Goal: Information Seeking & Learning: Learn about a topic

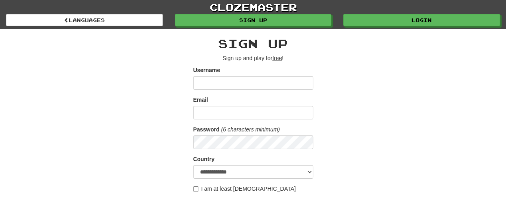
type input "**********"
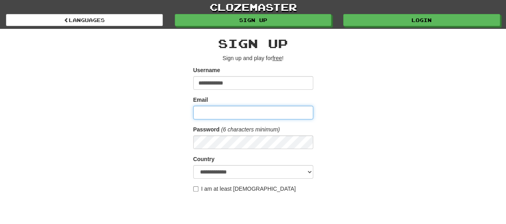
click at [217, 113] on input "Email" at bounding box center [253, 113] width 120 height 14
click at [362, 127] on div "**********" at bounding box center [253, 169] width 468 height 280
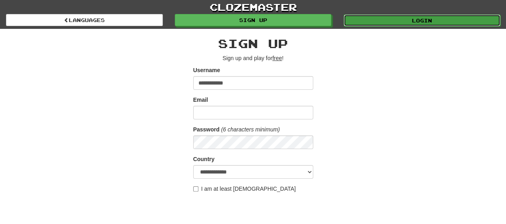
click at [410, 20] on link "Login" at bounding box center [422, 20] width 157 height 12
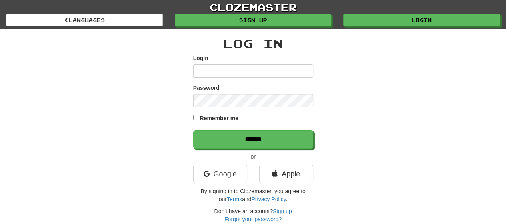
type input "**********"
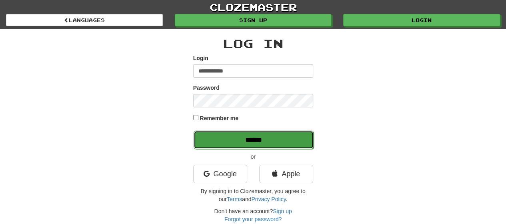
click at [234, 139] on input "******" at bounding box center [254, 140] width 120 height 18
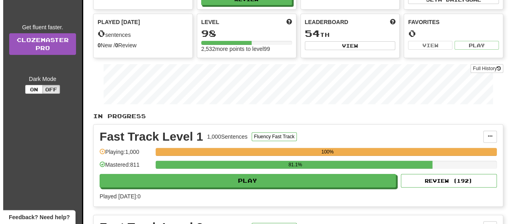
scroll to position [80, 0]
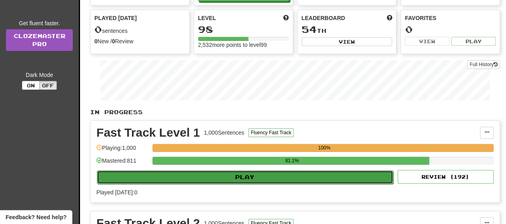
click at [251, 179] on button "Play" at bounding box center [245, 177] width 297 height 14
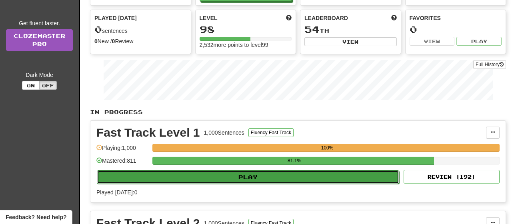
select select "**"
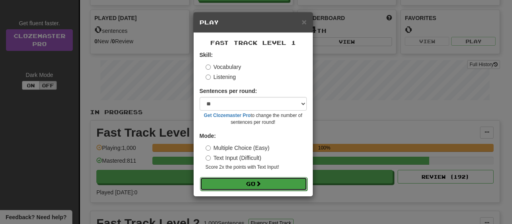
click at [236, 183] on button "Go" at bounding box center [253, 184] width 107 height 14
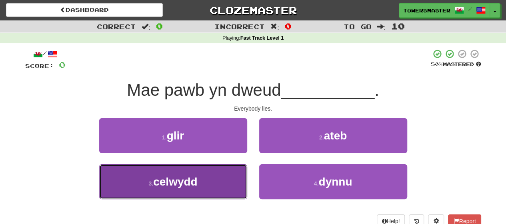
click at [166, 184] on span "celwydd" at bounding box center [175, 181] width 44 height 12
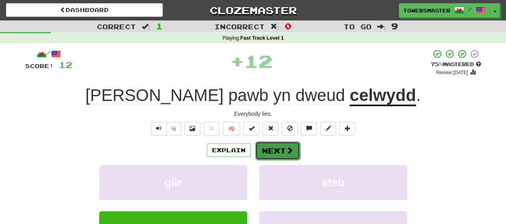
click at [273, 149] on button "Next" at bounding box center [277, 150] width 45 height 18
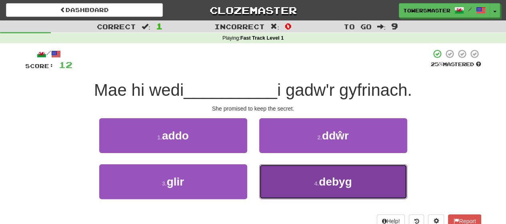
click at [317, 188] on button "4 . debyg" at bounding box center [333, 181] width 148 height 35
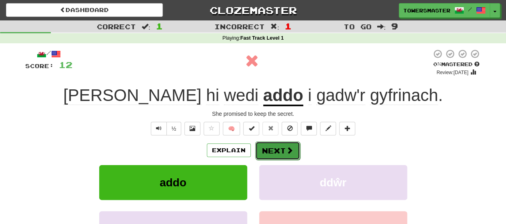
click at [273, 147] on button "Next" at bounding box center [277, 150] width 45 height 18
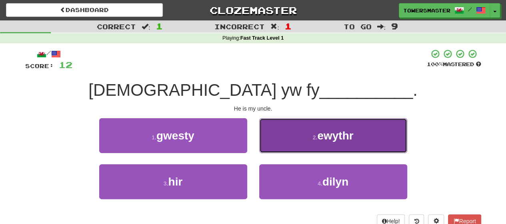
click at [287, 138] on button "2 . ewythr" at bounding box center [333, 135] width 148 height 35
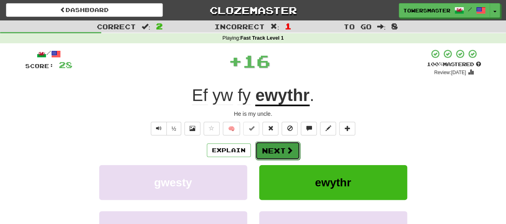
click at [268, 149] on button "Next" at bounding box center [277, 150] width 45 height 18
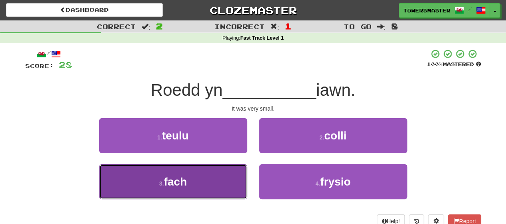
click at [197, 172] on button "3 . fach" at bounding box center [173, 181] width 148 height 35
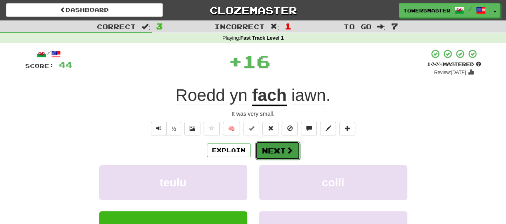
click at [272, 149] on button "Next" at bounding box center [277, 150] width 45 height 18
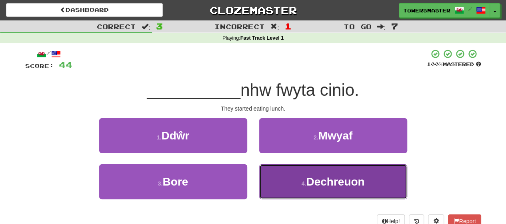
click at [309, 180] on span "Dechreuon" at bounding box center [335, 181] width 58 height 12
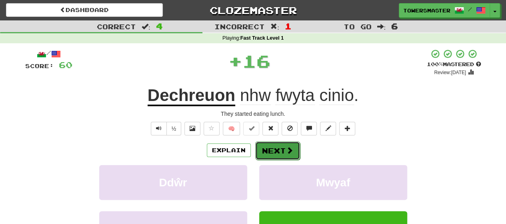
click at [277, 150] on button "Next" at bounding box center [277, 150] width 45 height 18
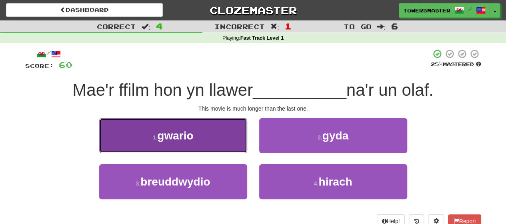
click at [200, 132] on button "1 . gwario" at bounding box center [173, 135] width 148 height 35
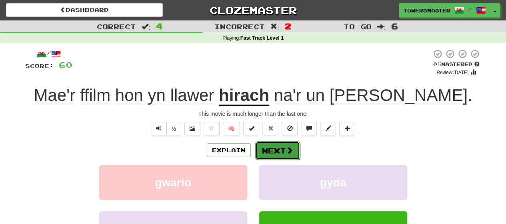
click at [280, 150] on button "Next" at bounding box center [277, 150] width 45 height 18
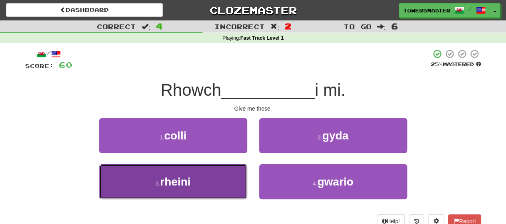
click at [196, 177] on button "3 . rheini" at bounding box center [173, 181] width 148 height 35
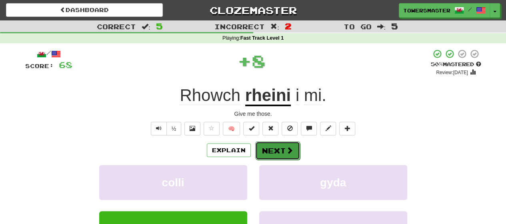
click at [273, 148] on button "Next" at bounding box center [277, 150] width 45 height 18
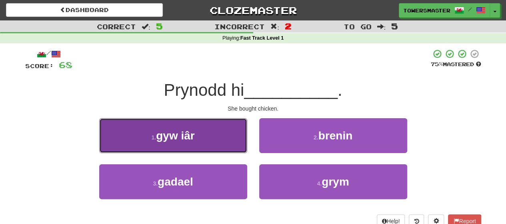
click at [208, 132] on button "1 . gyw iâr" at bounding box center [173, 135] width 148 height 35
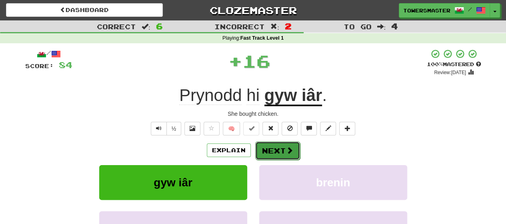
click at [274, 151] on button "Next" at bounding box center [277, 150] width 45 height 18
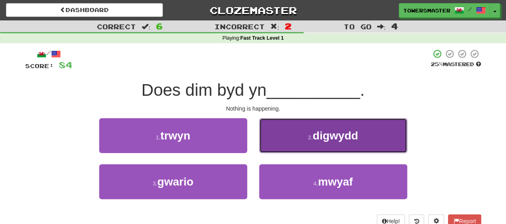
click at [293, 137] on button "2 . digwydd" at bounding box center [333, 135] width 148 height 35
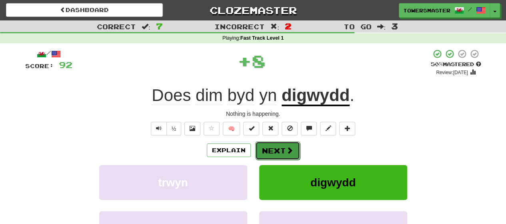
click at [271, 149] on button "Next" at bounding box center [277, 150] width 45 height 18
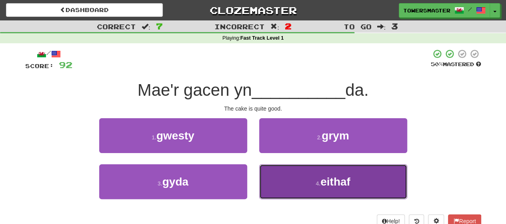
click at [285, 177] on button "4 . eithaf" at bounding box center [333, 181] width 148 height 35
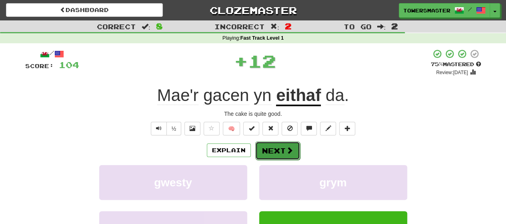
click at [269, 150] on button "Next" at bounding box center [277, 150] width 45 height 18
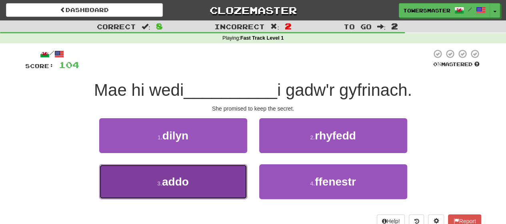
click at [184, 172] on button "3 . addo" at bounding box center [173, 181] width 148 height 35
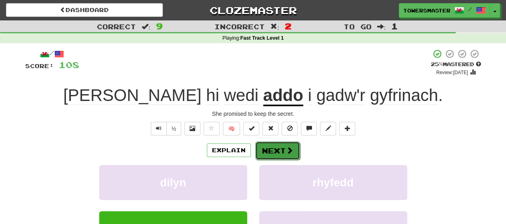
click at [268, 149] on button "Next" at bounding box center [277, 150] width 45 height 18
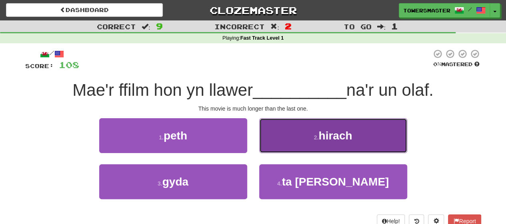
click at [285, 137] on button "2 . hirach" at bounding box center [333, 135] width 148 height 35
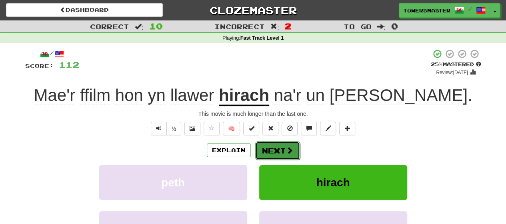
click at [266, 149] on button "Next" at bounding box center [277, 150] width 45 height 18
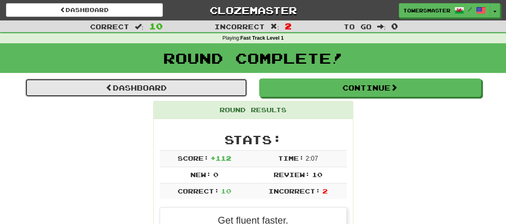
click at [151, 86] on link "Dashboard" at bounding box center [136, 87] width 222 height 18
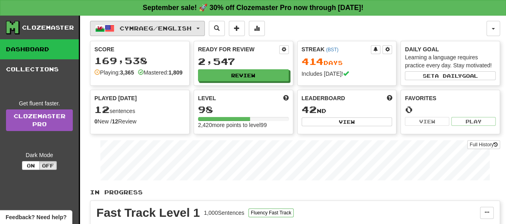
click at [205, 25] on button "Cymraeg / English" at bounding box center [147, 28] width 115 height 15
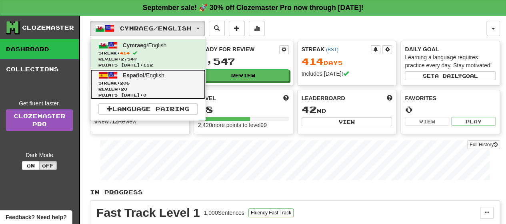
click at [154, 77] on span "Español / English" at bounding box center [144, 75] width 42 height 6
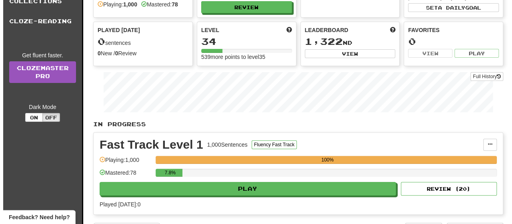
scroll to position [80, 0]
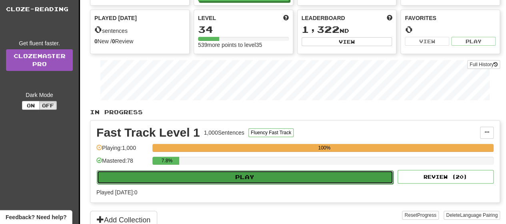
click at [247, 174] on button "Play" at bounding box center [245, 177] width 297 height 14
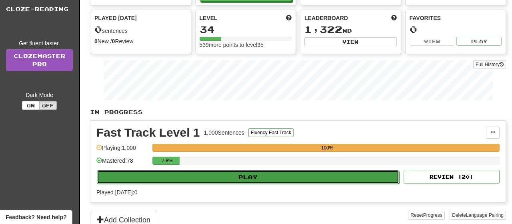
select select "**"
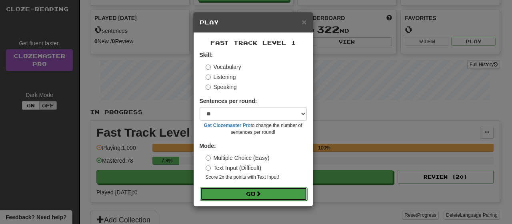
click at [246, 194] on button "Go" at bounding box center [253, 194] width 107 height 14
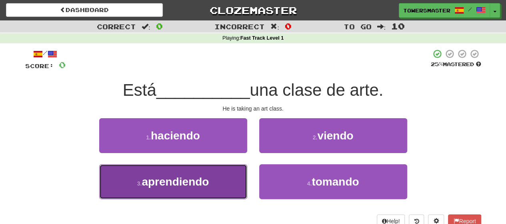
click at [170, 182] on span "aprendiendo" at bounding box center [175, 181] width 67 height 12
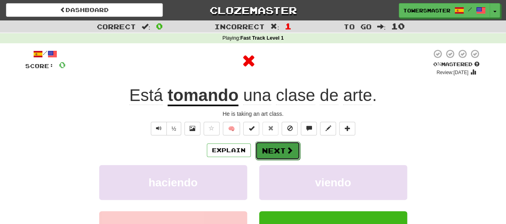
click at [276, 149] on button "Next" at bounding box center [277, 150] width 45 height 18
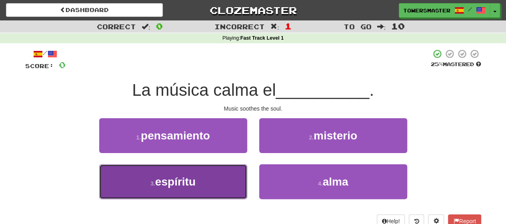
click at [173, 182] on span "espíritu" at bounding box center [175, 181] width 40 height 12
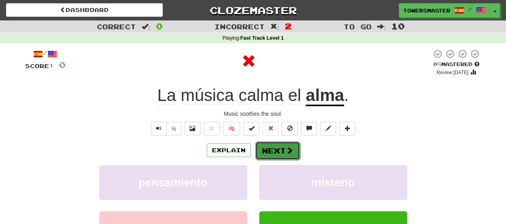
click at [268, 153] on button "Next" at bounding box center [277, 150] width 45 height 18
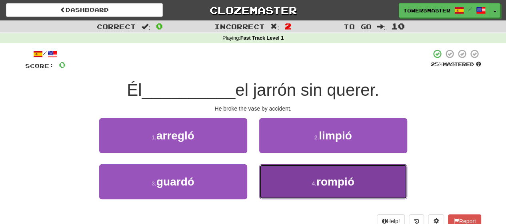
click at [300, 179] on button "4 . rompió" at bounding box center [333, 181] width 148 height 35
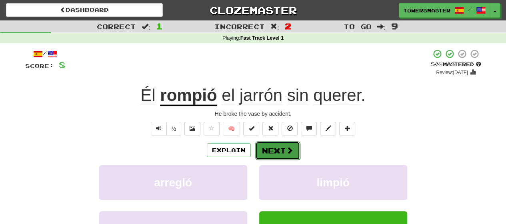
click at [273, 149] on button "Next" at bounding box center [277, 150] width 45 height 18
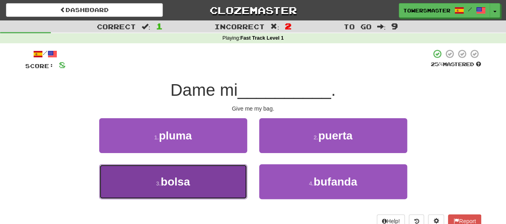
click at [190, 169] on button "3 . bolsa" at bounding box center [173, 181] width 148 height 35
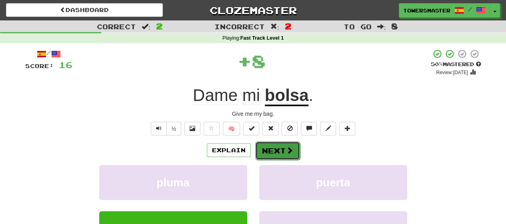
click at [271, 153] on button "Next" at bounding box center [277, 150] width 45 height 18
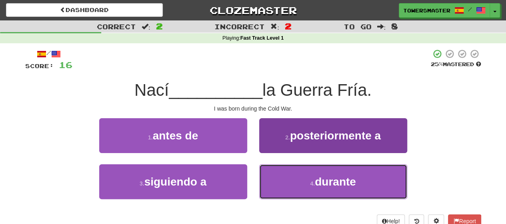
click at [298, 185] on button "4 . durante" at bounding box center [333, 181] width 148 height 35
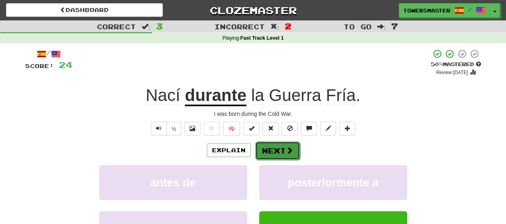
click at [284, 152] on button "Next" at bounding box center [277, 150] width 45 height 18
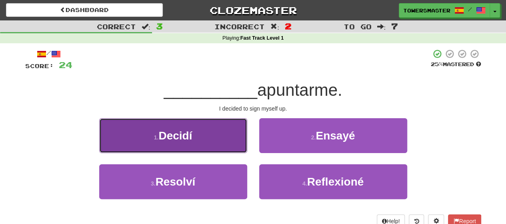
click at [201, 139] on button "1 . Decidí" at bounding box center [173, 135] width 148 height 35
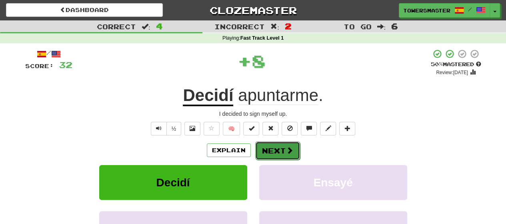
click at [272, 149] on button "Next" at bounding box center [277, 150] width 45 height 18
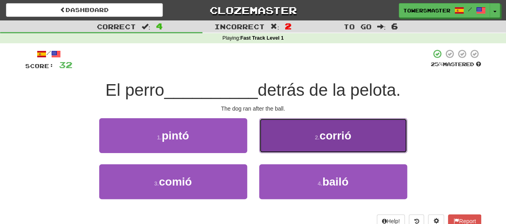
click at [319, 137] on small "2 ." at bounding box center [317, 137] width 5 height 6
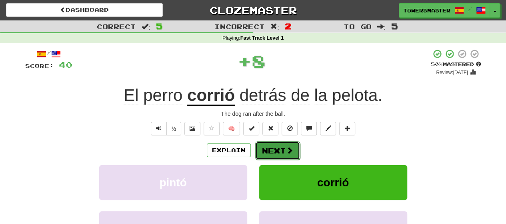
click at [280, 153] on button "Next" at bounding box center [277, 150] width 45 height 18
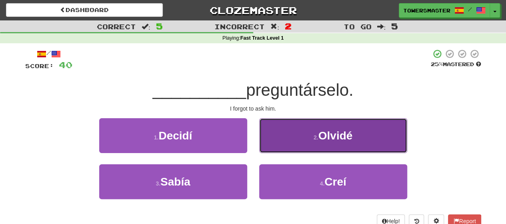
click at [284, 144] on button "2 . [GEOGRAPHIC_DATA]" at bounding box center [333, 135] width 148 height 35
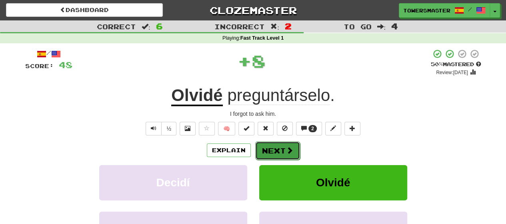
click at [273, 150] on button "Next" at bounding box center [277, 150] width 45 height 18
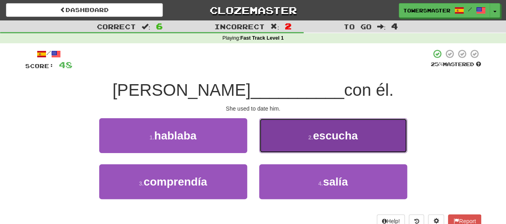
click at [284, 140] on button "2 . escucha" at bounding box center [333, 135] width 148 height 35
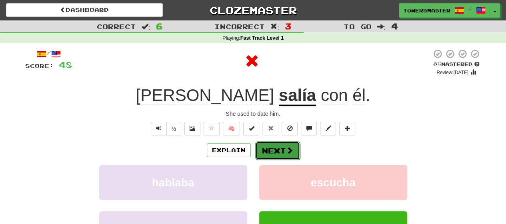
click at [286, 149] on span at bounding box center [289, 150] width 7 height 7
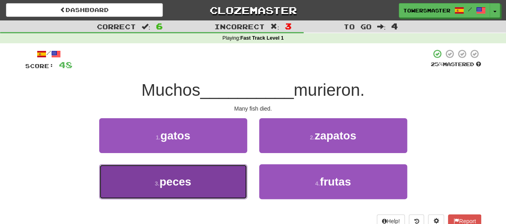
click at [187, 177] on span "peces" at bounding box center [176, 181] width 32 height 12
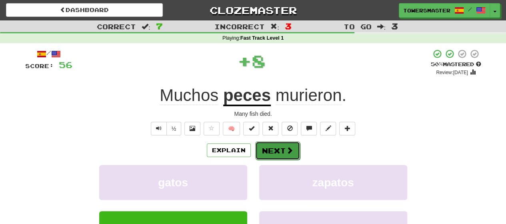
click at [278, 146] on button "Next" at bounding box center [277, 150] width 45 height 18
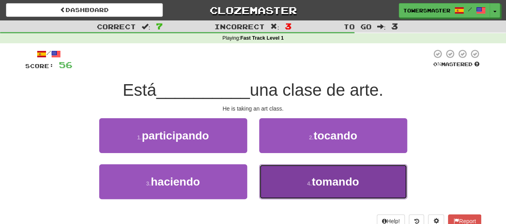
click at [307, 187] on button "4 . tomando" at bounding box center [333, 181] width 148 height 35
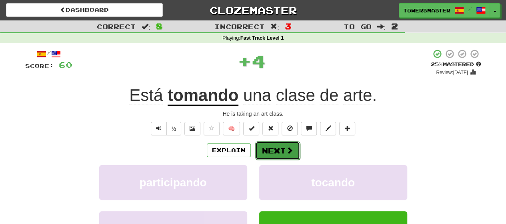
click at [278, 149] on button "Next" at bounding box center [277, 150] width 45 height 18
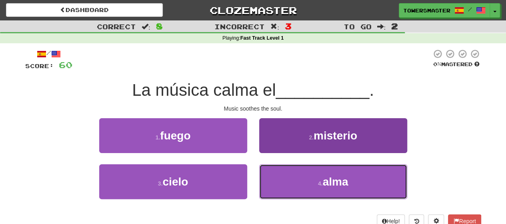
drag, startPoint x: 303, startPoint y: 182, endPoint x: 298, endPoint y: 179, distance: 5.7
click at [302, 181] on button "4 . alma" at bounding box center [333, 181] width 148 height 35
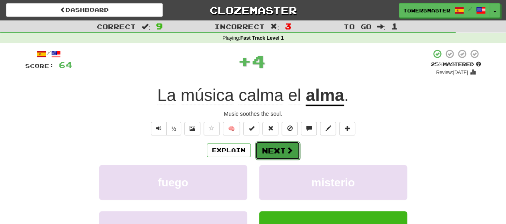
click at [276, 152] on button "Next" at bounding box center [277, 150] width 45 height 18
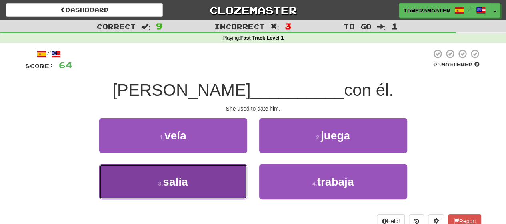
click at [198, 184] on button "3 . [GEOGRAPHIC_DATA]" at bounding box center [173, 181] width 148 height 35
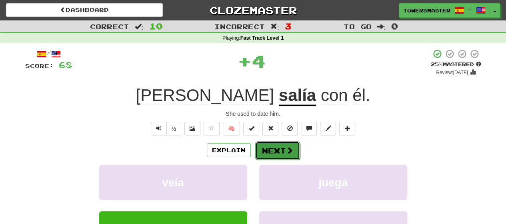
click at [284, 151] on button "Next" at bounding box center [277, 150] width 45 height 18
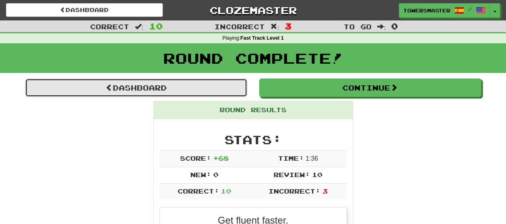
click at [164, 88] on link "Dashboard" at bounding box center [136, 87] width 222 height 18
